Goal: Find specific page/section: Find specific page/section

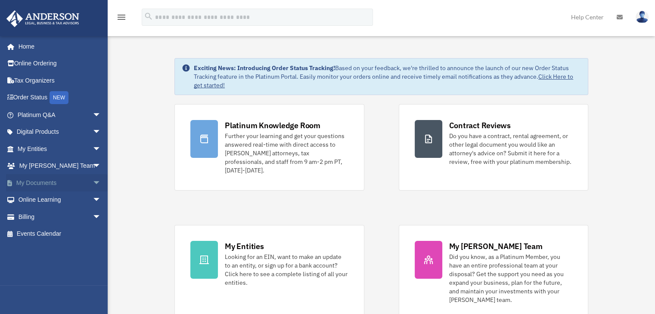
click at [93, 183] on span "arrow_drop_down" at bounding box center [101, 183] width 17 height 18
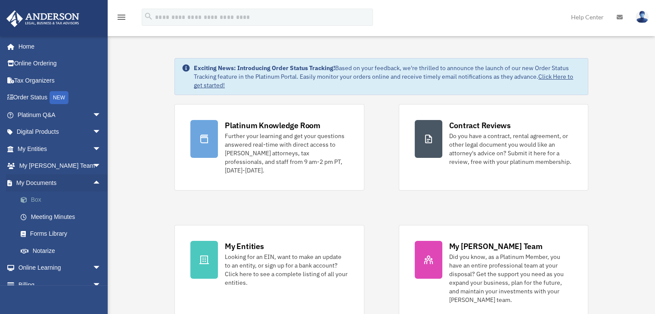
click at [32, 202] on link "Box" at bounding box center [63, 200] width 102 height 17
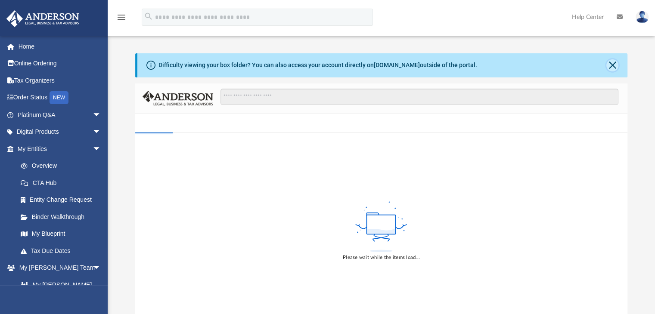
click at [616, 63] on button "Close" at bounding box center [612, 65] width 12 height 12
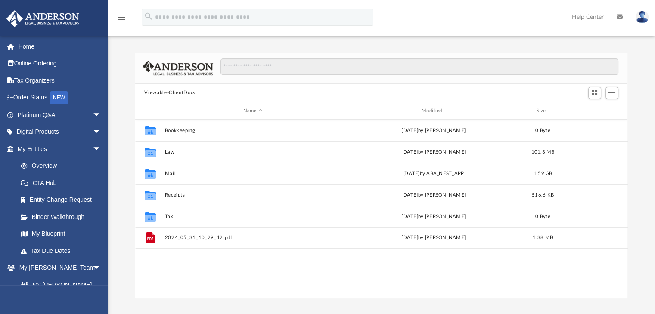
scroll to position [189, 485]
